Goal: Transaction & Acquisition: Purchase product/service

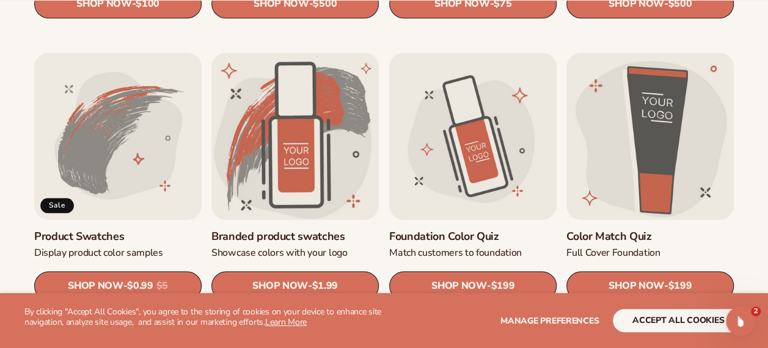
scroll to position [672, 0]
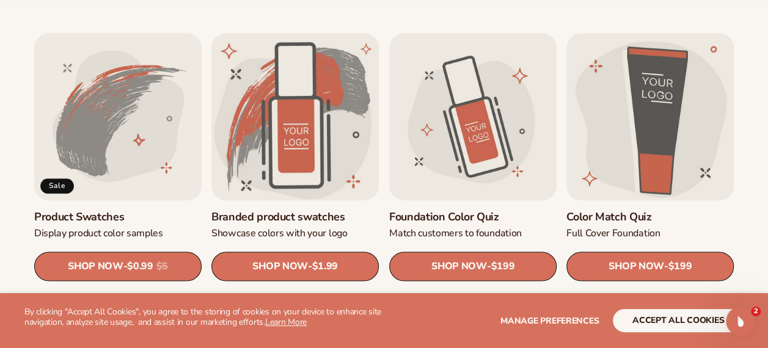
click at [105, 215] on link "Product Swatches" at bounding box center [117, 217] width 167 height 14
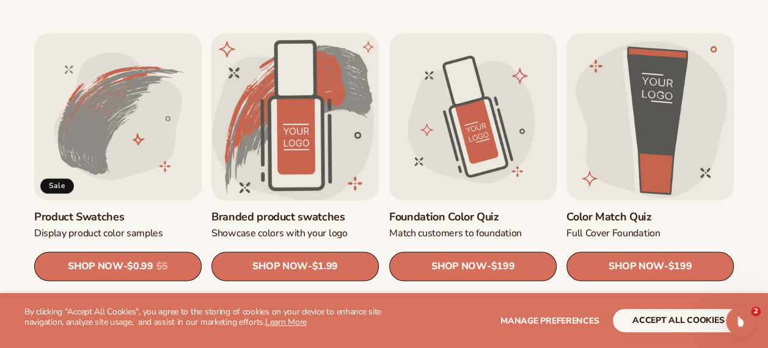
click at [313, 217] on link "Branded product swatches" at bounding box center [294, 217] width 167 height 14
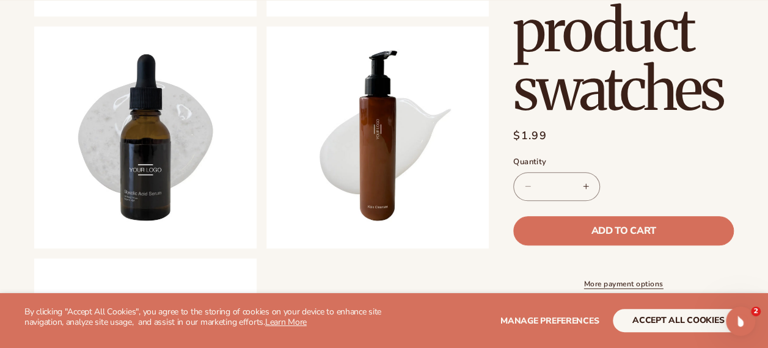
scroll to position [733, 0]
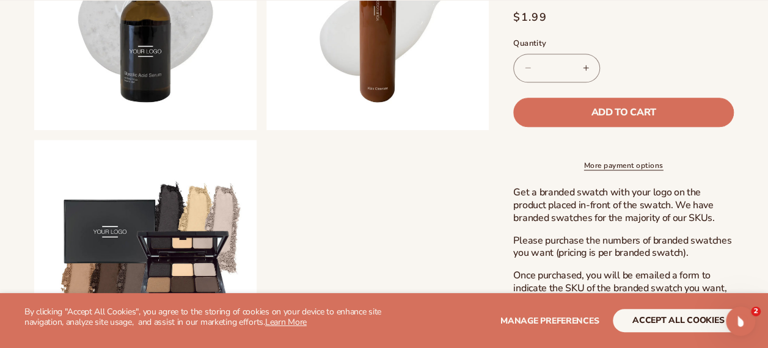
click at [641, 161] on link "More payment options" at bounding box center [623, 165] width 221 height 11
